Goal: Task Accomplishment & Management: Complete application form

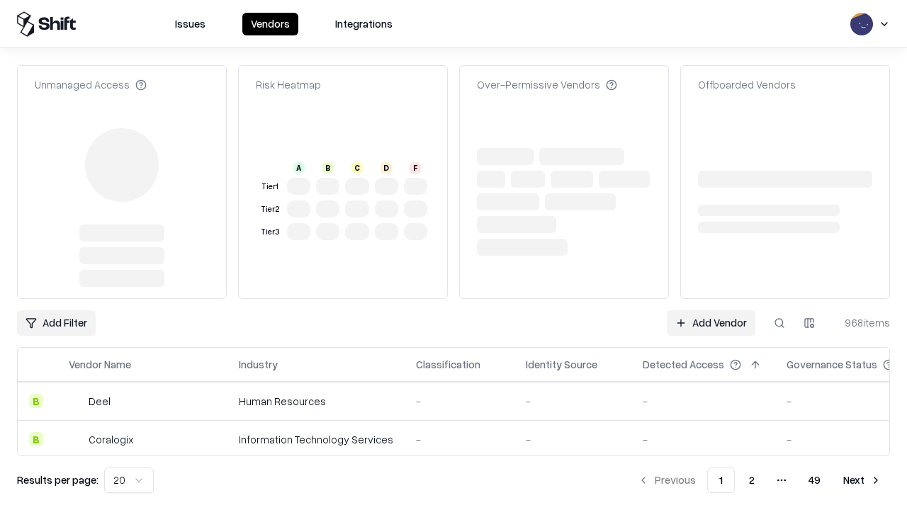
click at [711, 310] on link "Add Vendor" at bounding box center [711, 323] width 89 height 26
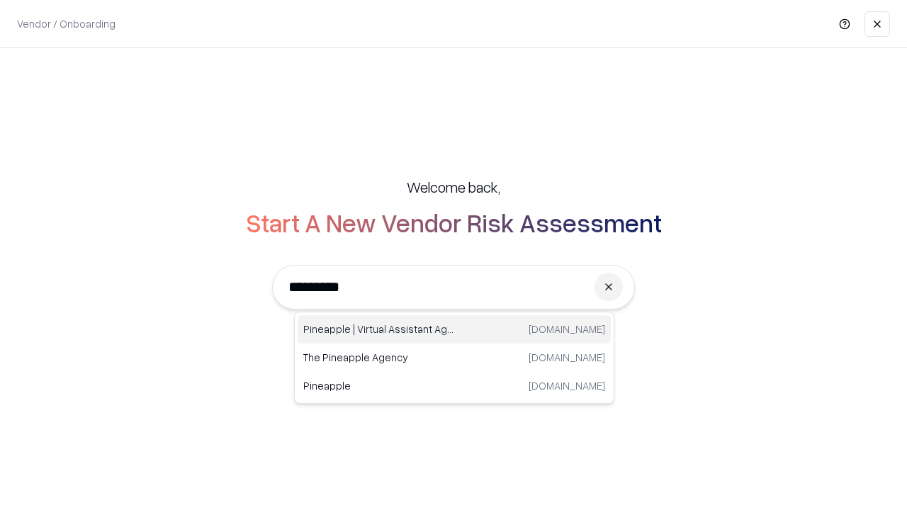
click at [454, 330] on div "Pineapple | Virtual Assistant Agency [DOMAIN_NAME]" at bounding box center [454, 329] width 313 height 28
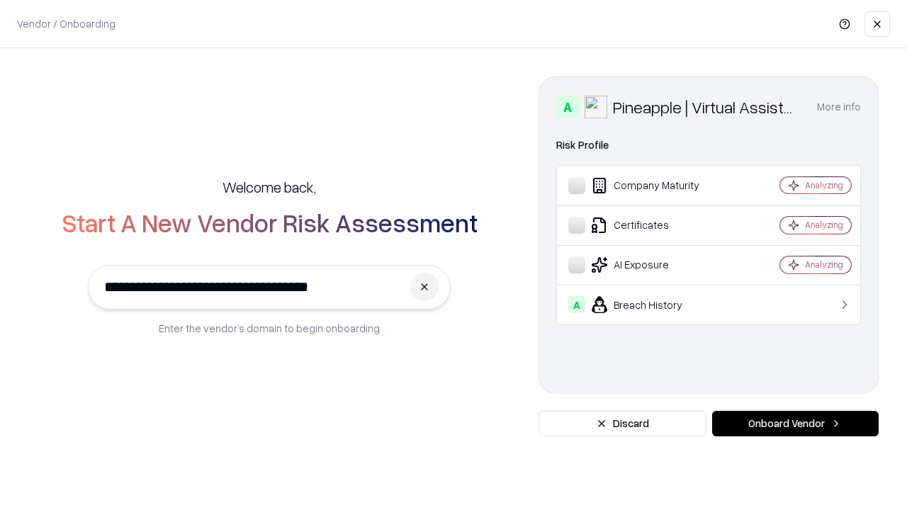
type input "**********"
click at [795, 424] on button "Onboard Vendor" at bounding box center [795, 424] width 167 height 26
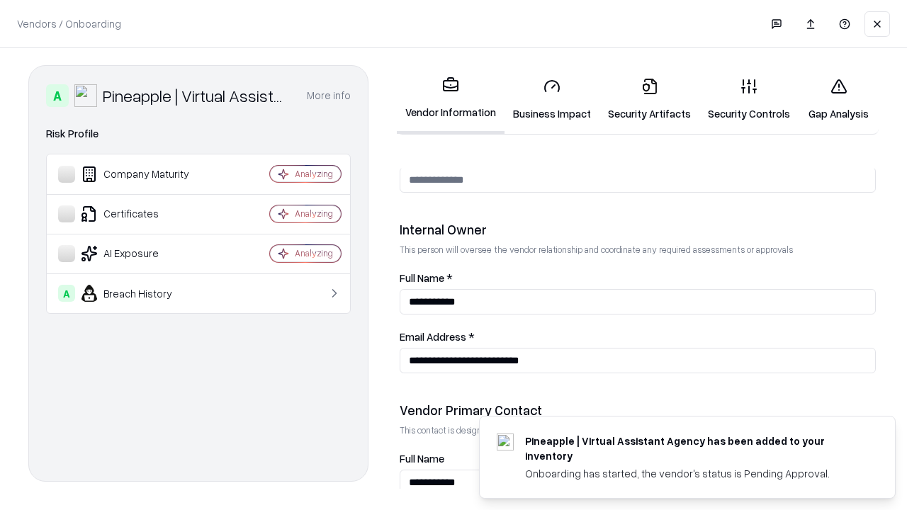
scroll to position [734, 0]
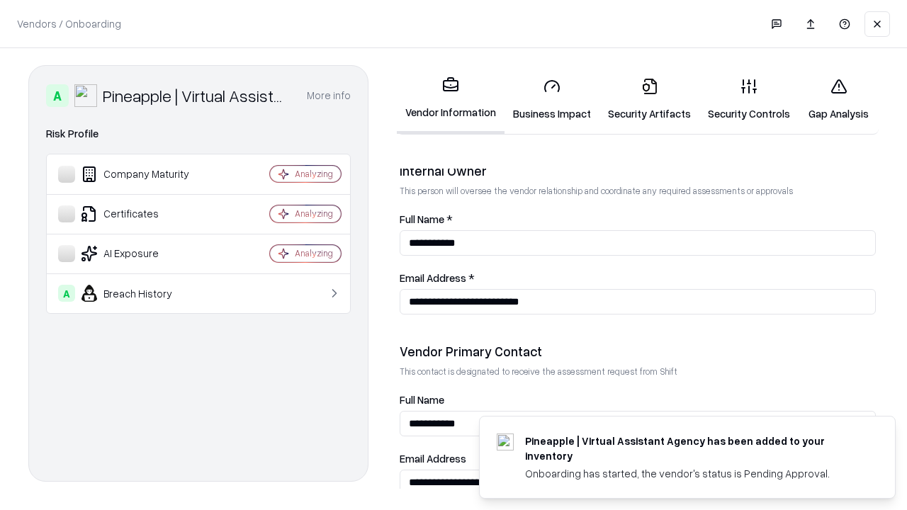
click at [552, 99] on link "Business Impact" at bounding box center [552, 100] width 95 height 66
click at [839, 99] on link "Gap Analysis" at bounding box center [839, 100] width 80 height 66
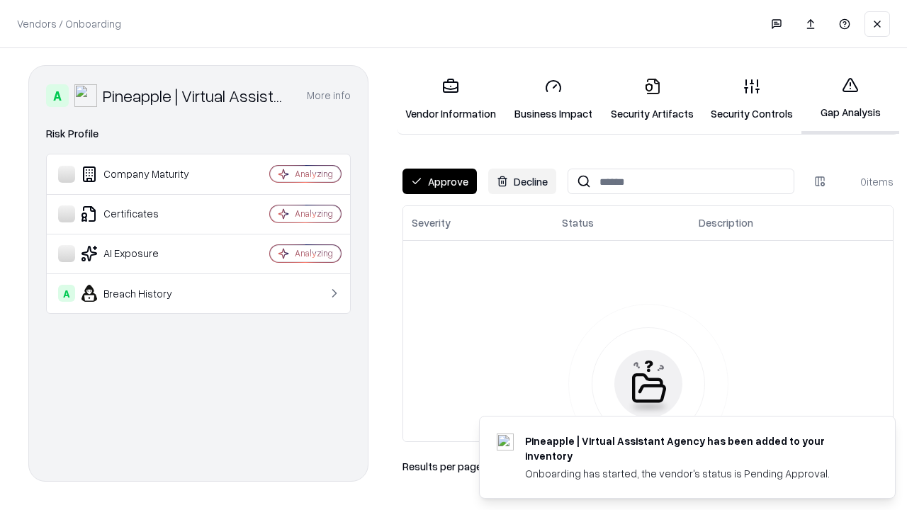
click at [439, 181] on button "Approve" at bounding box center [440, 182] width 74 height 26
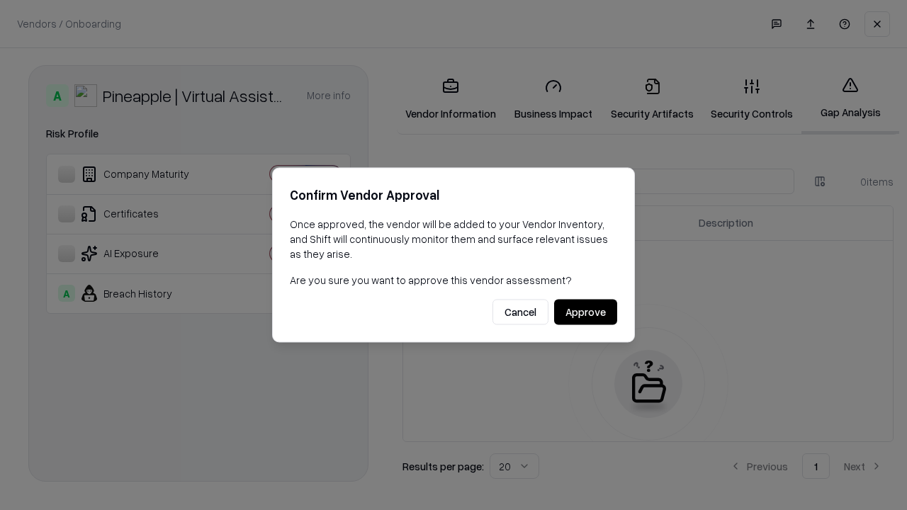
click at [586, 312] on button "Approve" at bounding box center [585, 313] width 63 height 26
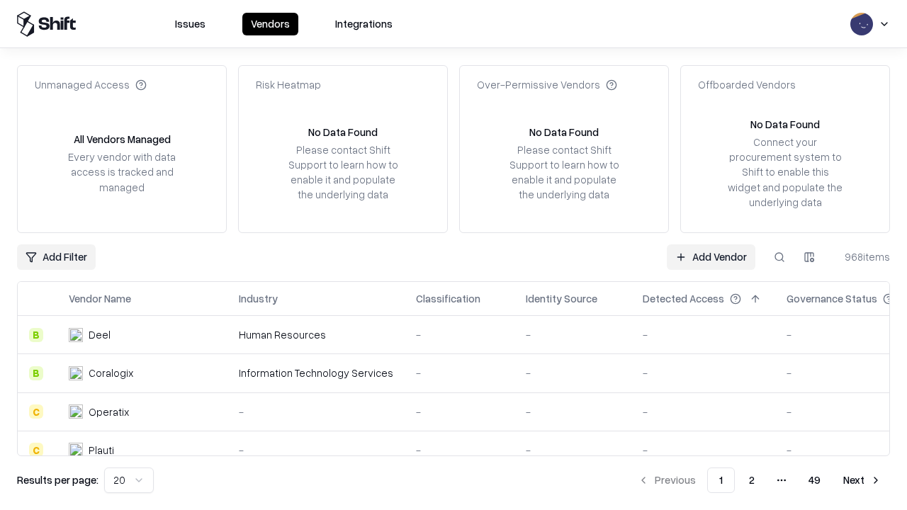
type input "**********"
click at [711, 257] on link "Add Vendor" at bounding box center [711, 258] width 89 height 26
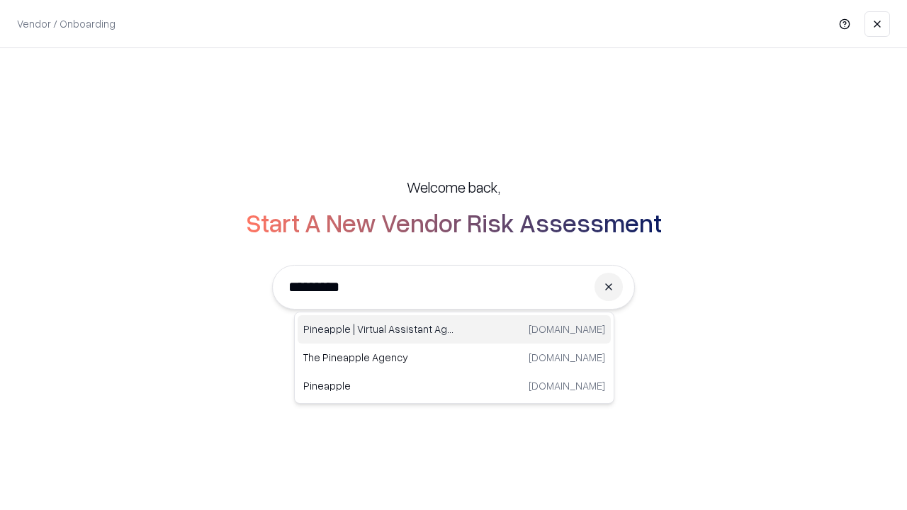
click at [454, 330] on div "Pineapple | Virtual Assistant Agency [DOMAIN_NAME]" at bounding box center [454, 329] width 313 height 28
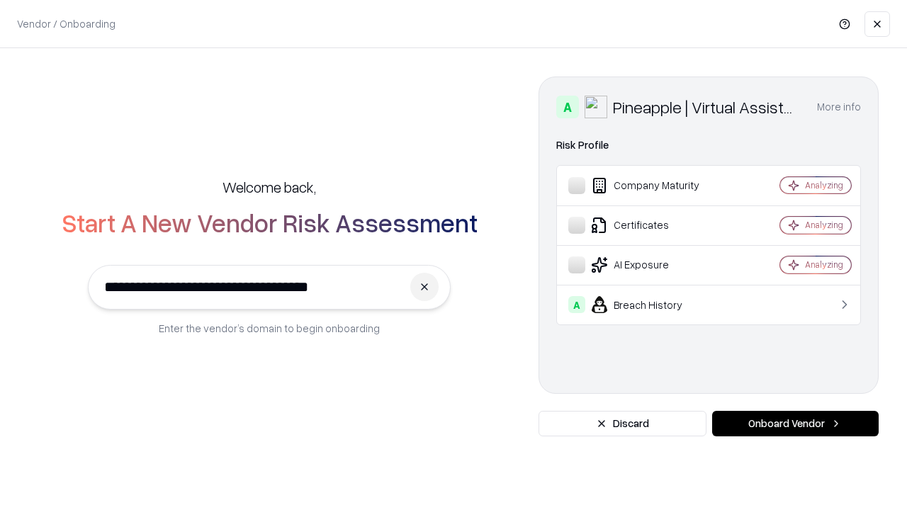
type input "**********"
click at [795, 424] on button "Onboard Vendor" at bounding box center [795, 424] width 167 height 26
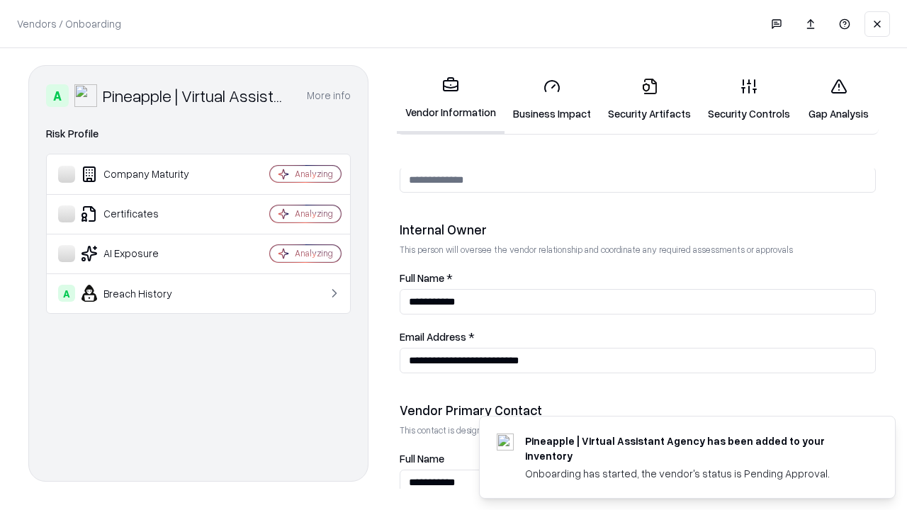
scroll to position [734, 0]
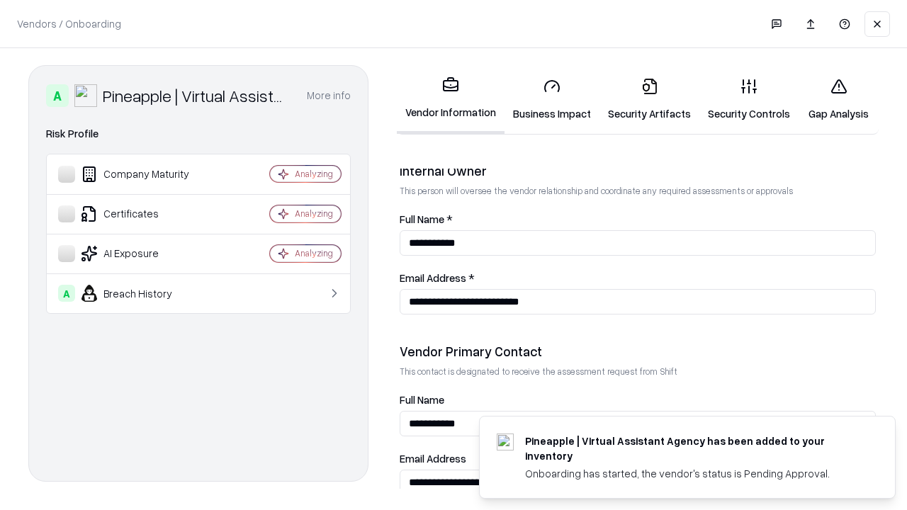
click at [839, 99] on link "Gap Analysis" at bounding box center [839, 100] width 80 height 66
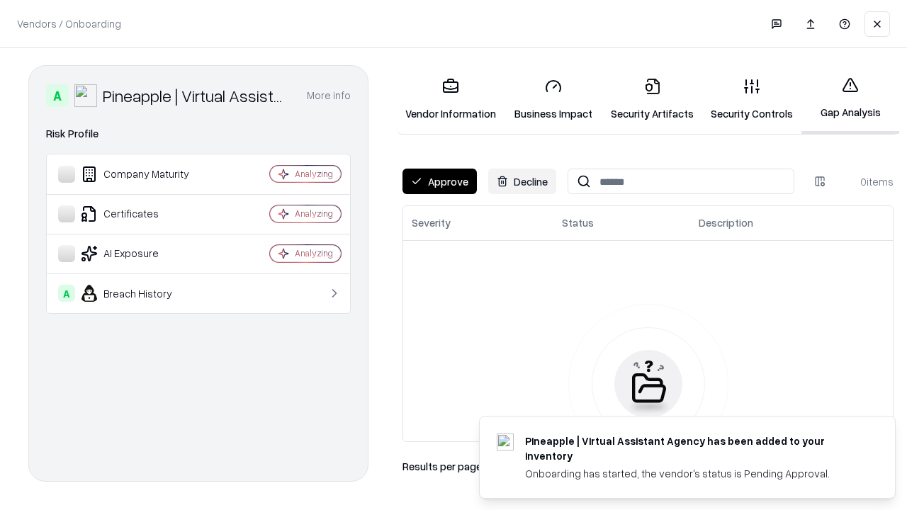
click at [439, 181] on button "Approve" at bounding box center [440, 182] width 74 height 26
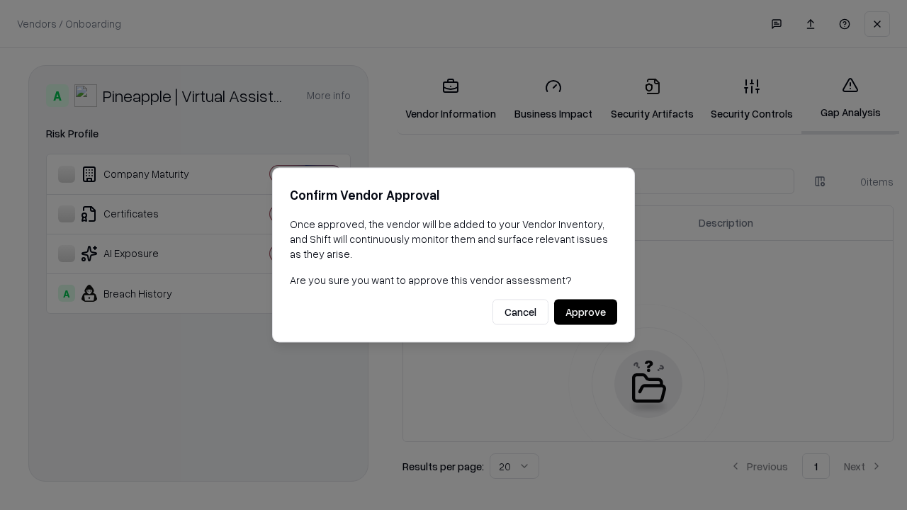
click at [586, 312] on button "Approve" at bounding box center [585, 313] width 63 height 26
